Goal: Information Seeking & Learning: Learn about a topic

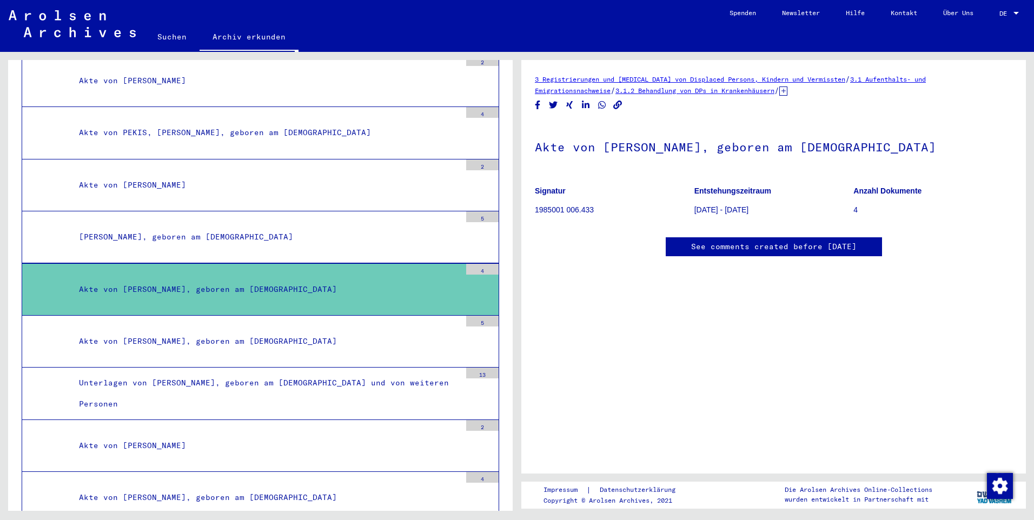
click at [169, 235] on div "[PERSON_NAME], geboren am [DEMOGRAPHIC_DATA]" at bounding box center [266, 237] width 390 height 21
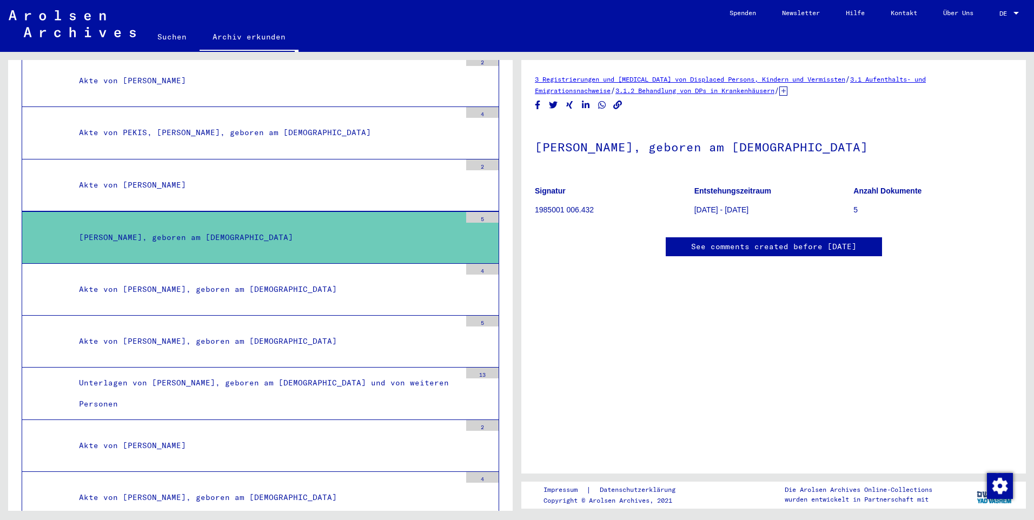
click at [183, 293] on div "Akte von [PERSON_NAME], geboren am [DEMOGRAPHIC_DATA]" at bounding box center [266, 289] width 390 height 21
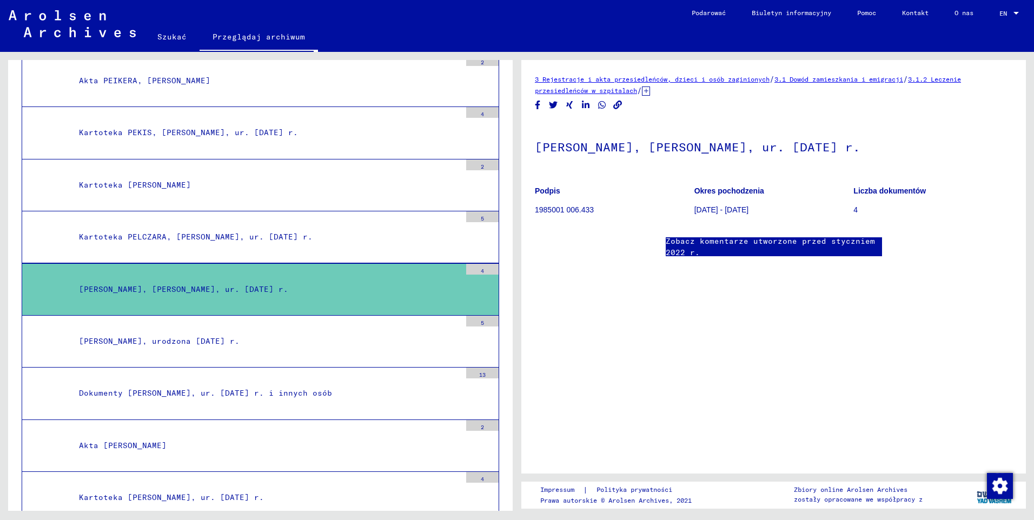
click at [638, 92] on link "3.1.2 Leczenie przesiedleńców w szpitalach" at bounding box center [748, 84] width 426 height 19
click at [738, 244] on link "Zobacz komentarze utworzone przed styczniem 2022 r." at bounding box center [774, 247] width 216 height 23
